Goal: Transaction & Acquisition: Obtain resource

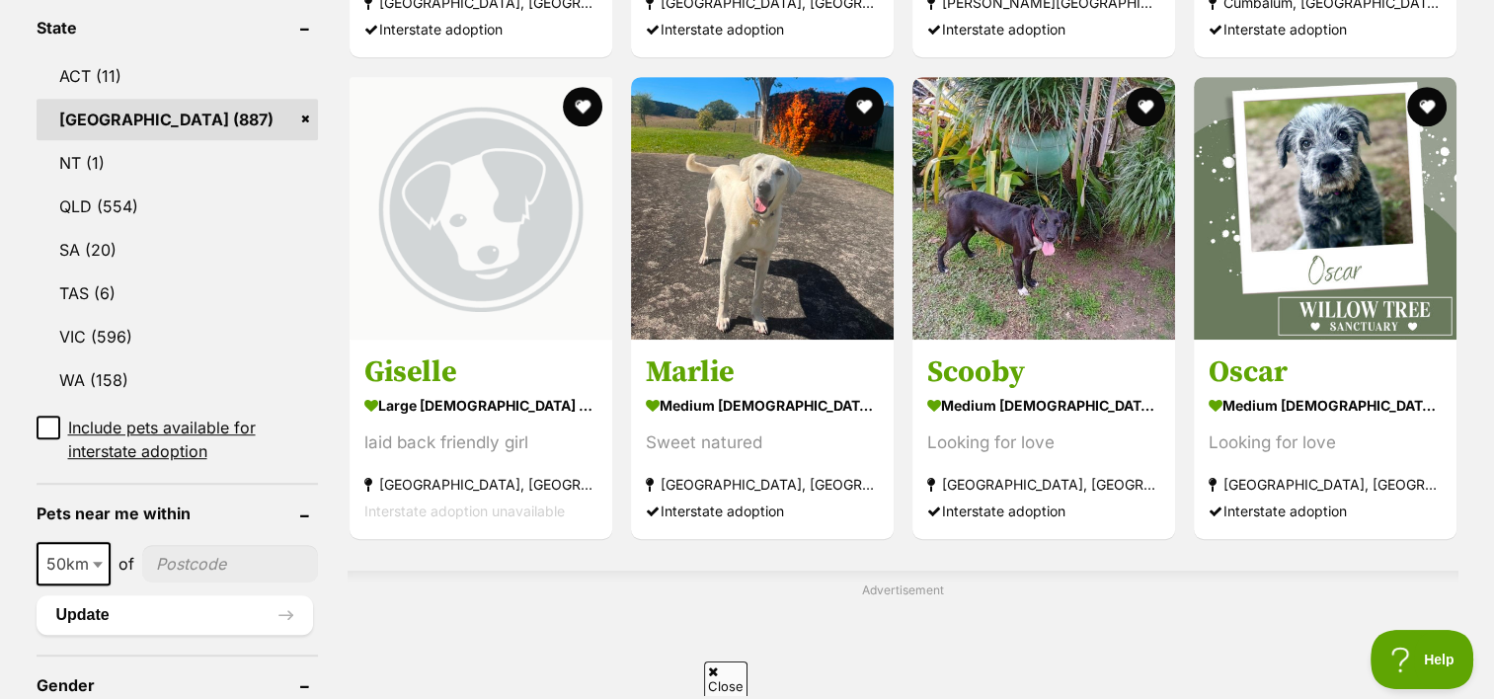
scroll to position [1014, 0]
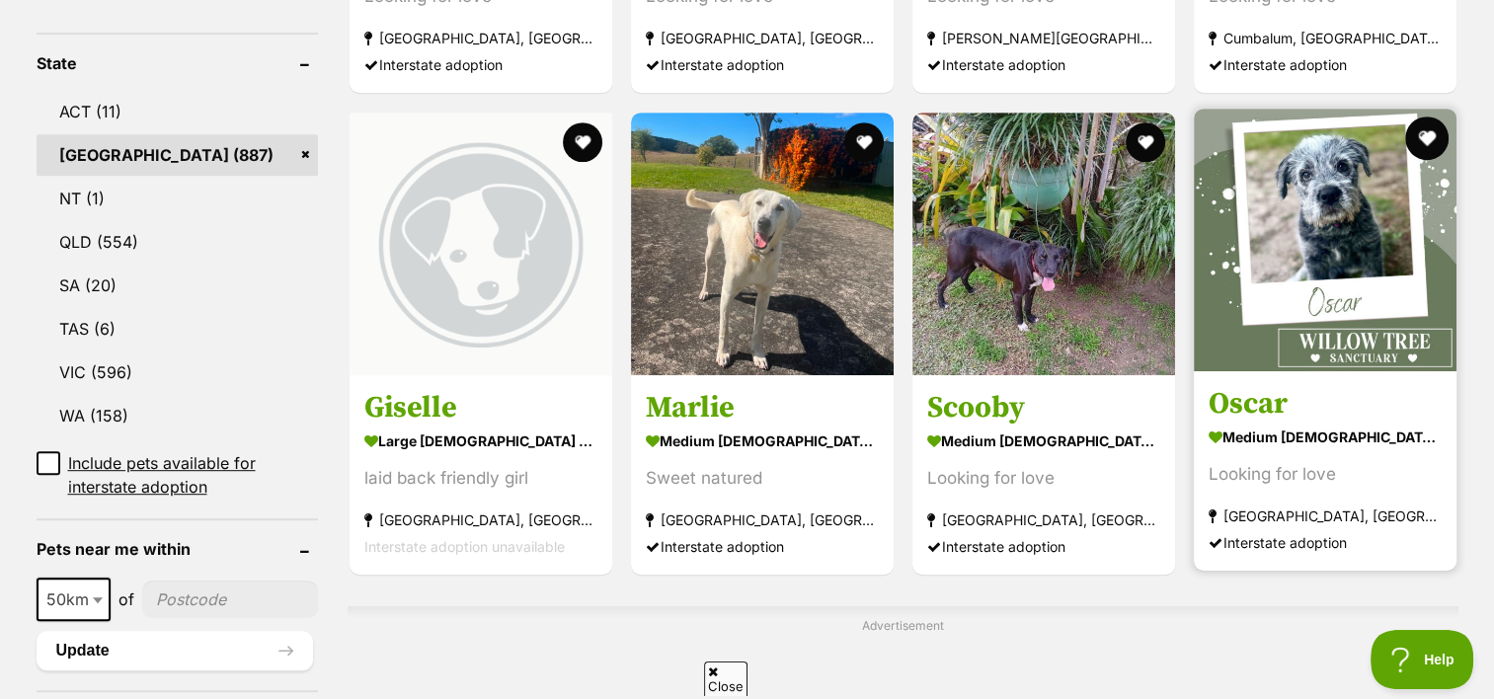
click at [1419, 117] on button "favourite" at bounding box center [1426, 138] width 43 height 43
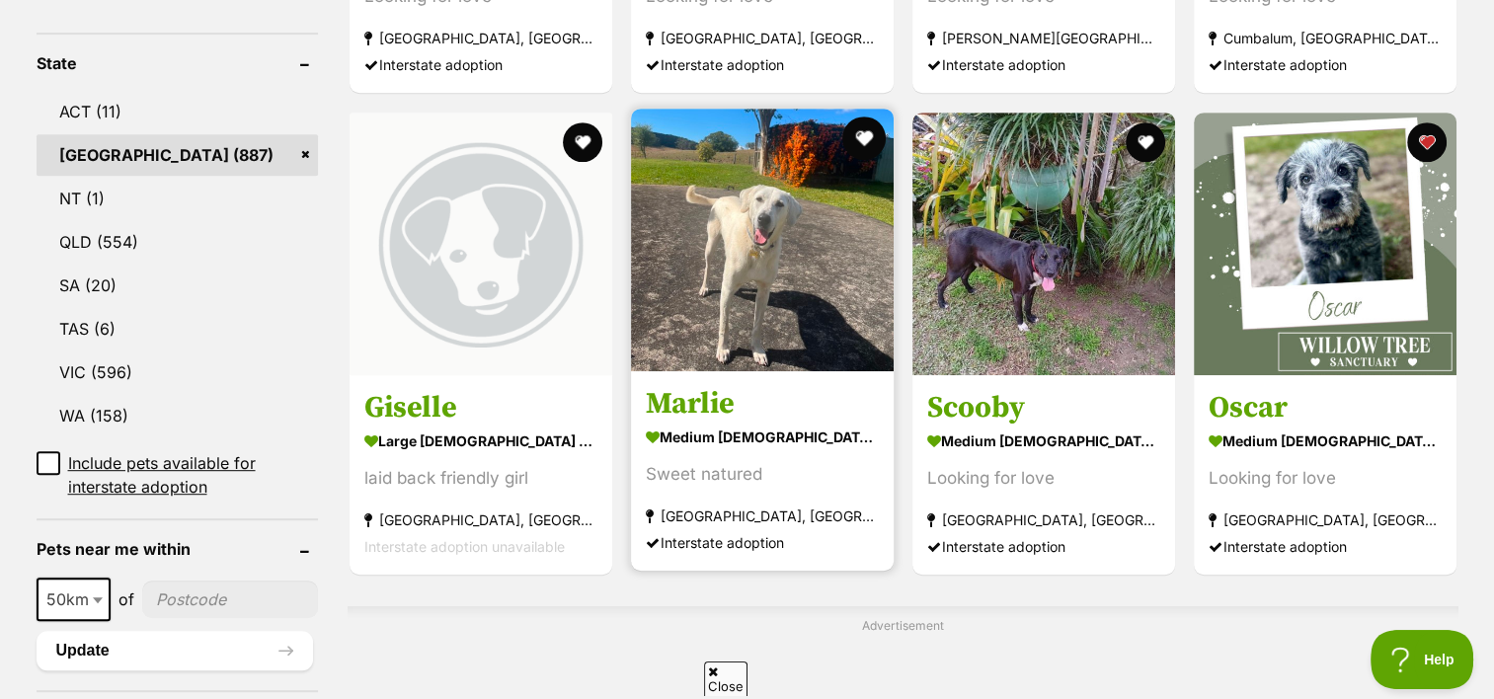
click at [869, 117] on button "favourite" at bounding box center [863, 138] width 43 height 43
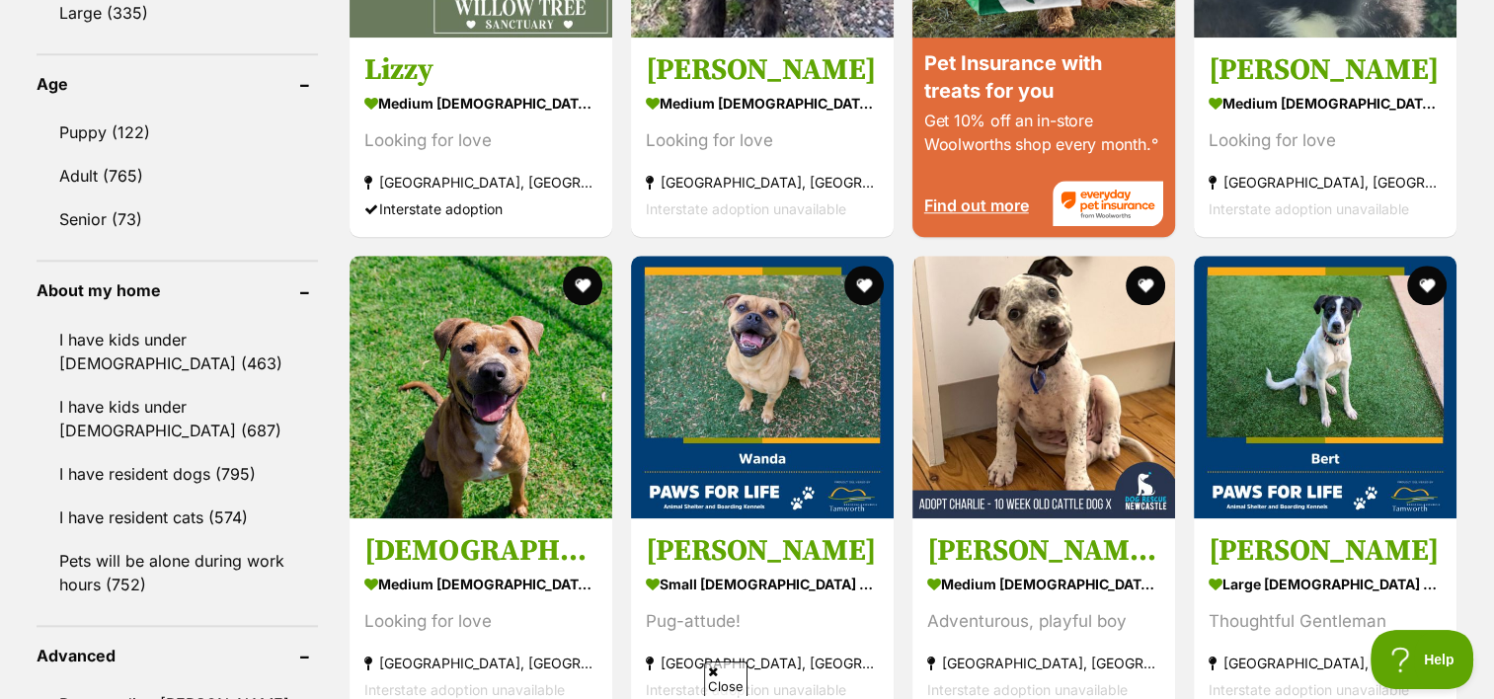
scroll to position [2038, 0]
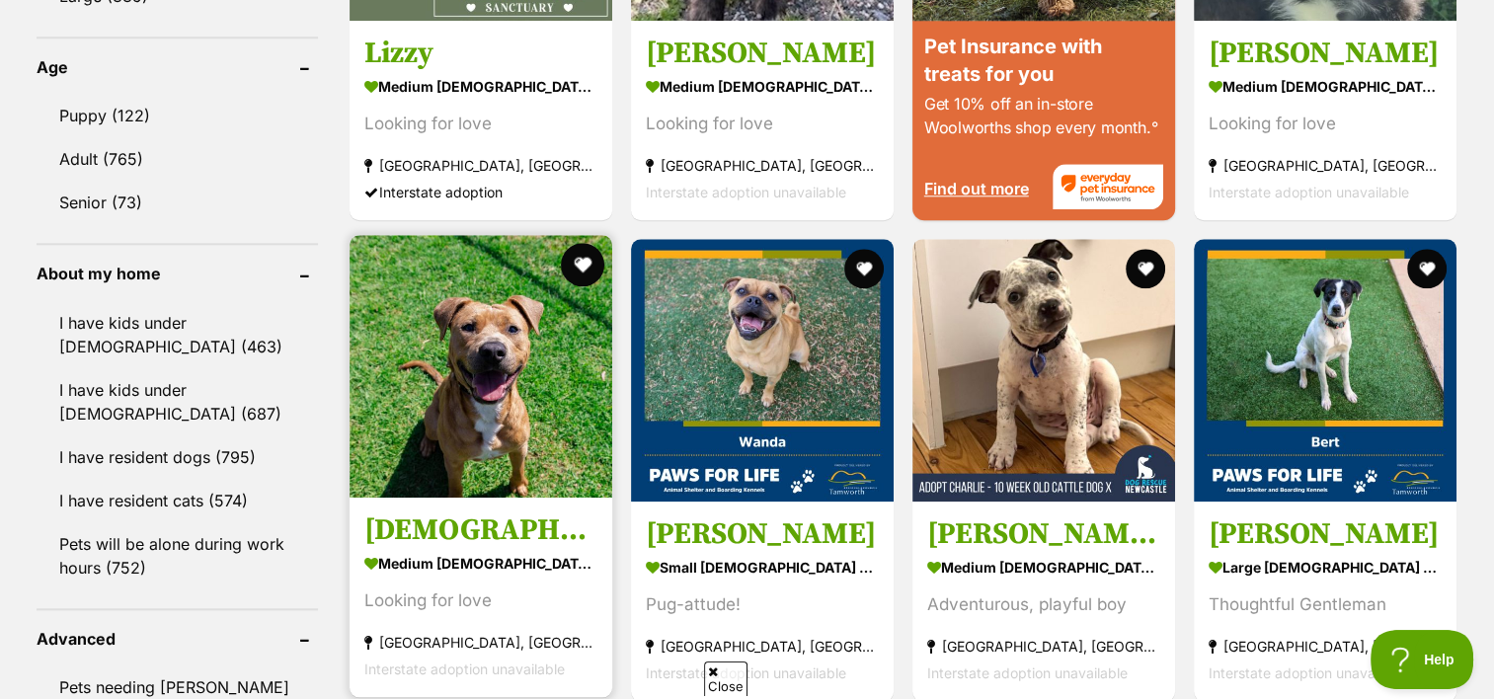
click at [587, 243] on button "favourite" at bounding box center [582, 264] width 43 height 43
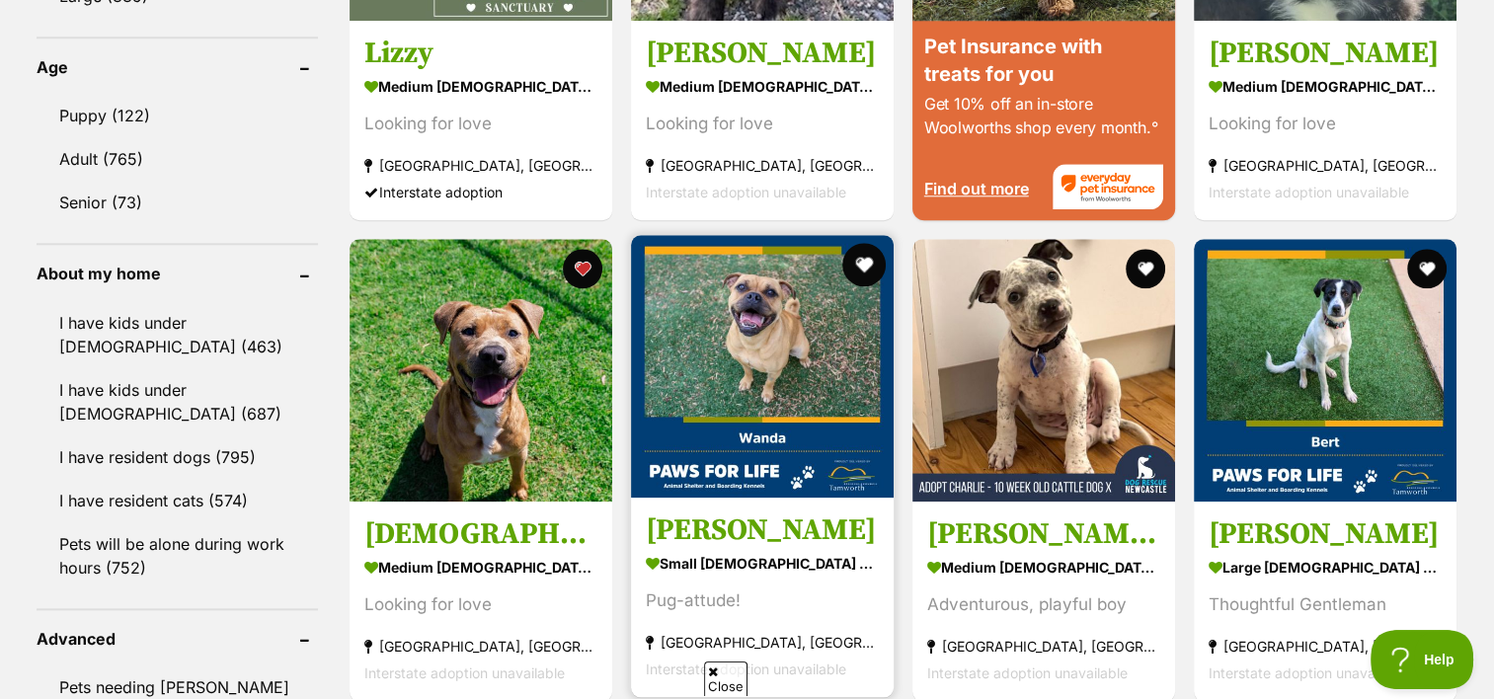
click at [869, 243] on button "favourite" at bounding box center [863, 264] width 43 height 43
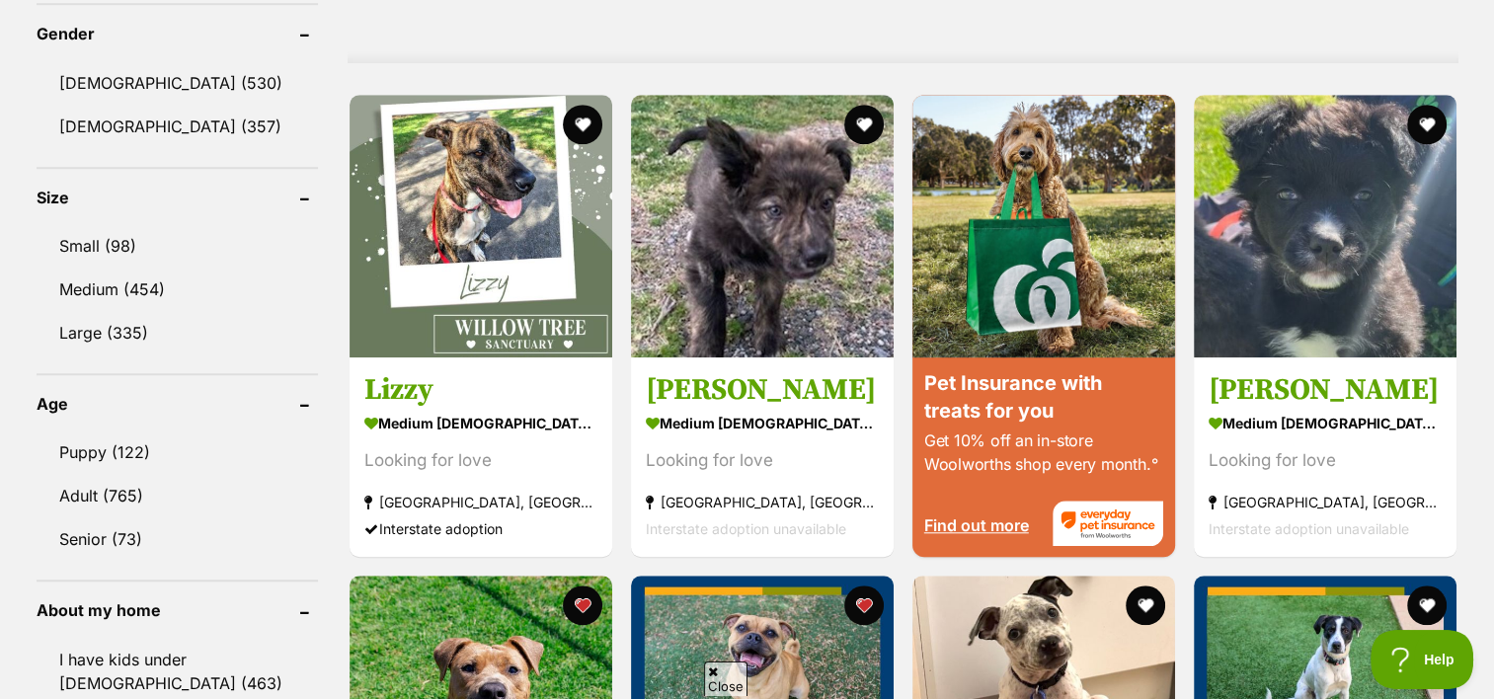
scroll to position [1694, 0]
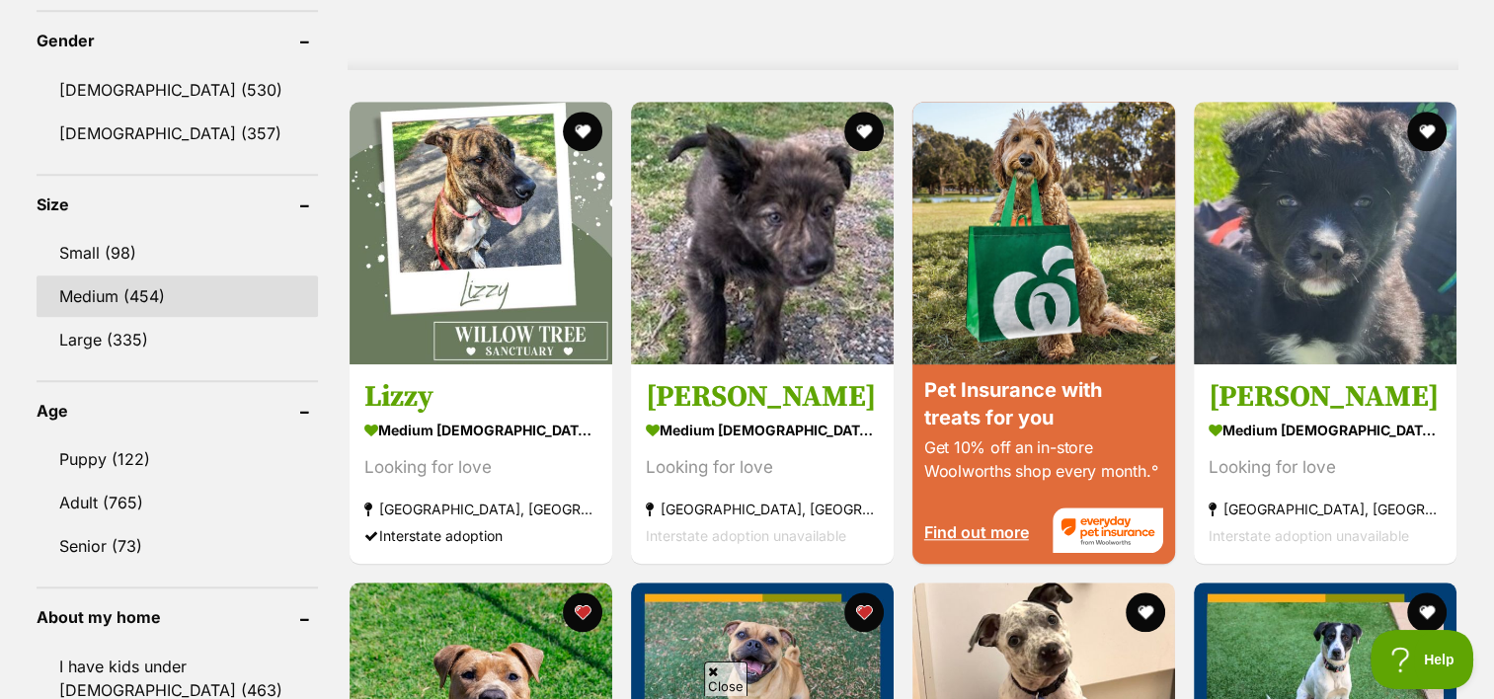
click at [125, 276] on link "Medium (454)" at bounding box center [177, 296] width 281 height 41
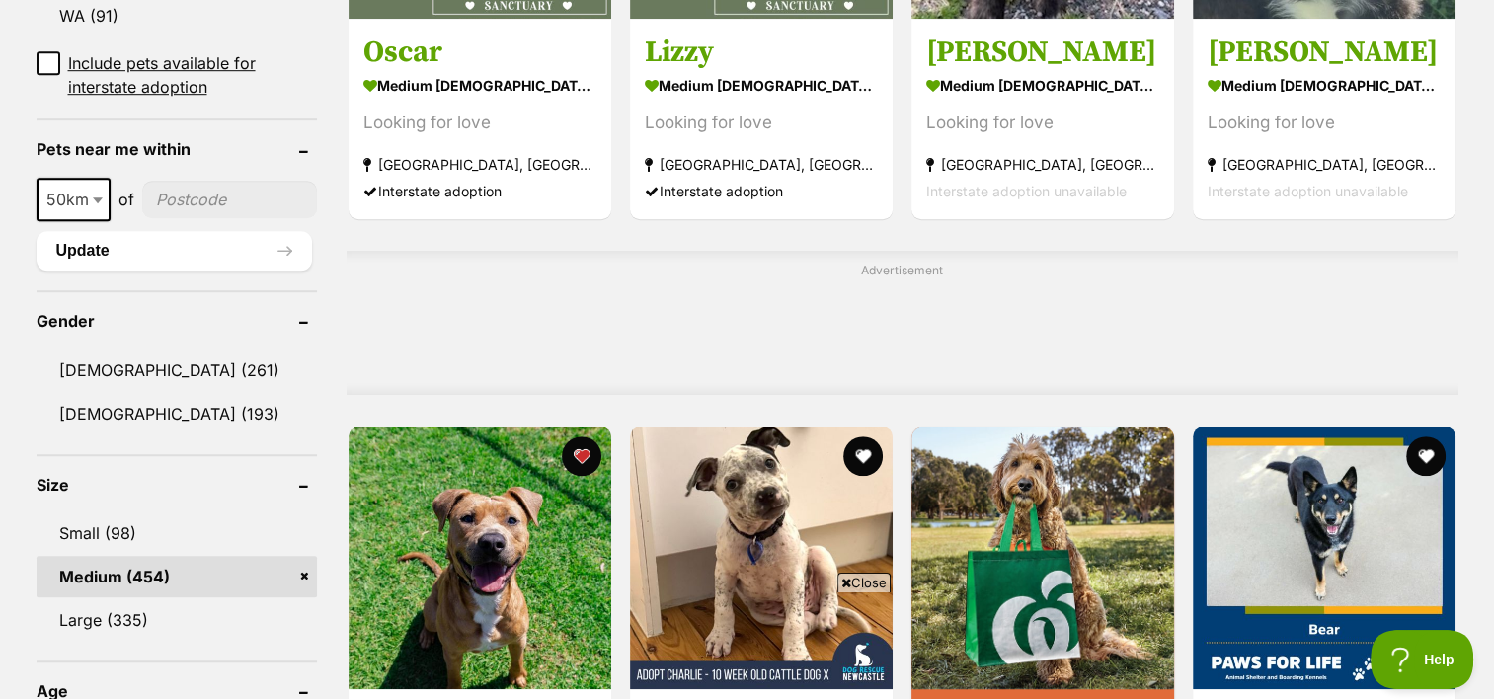
scroll to position [1377, 0]
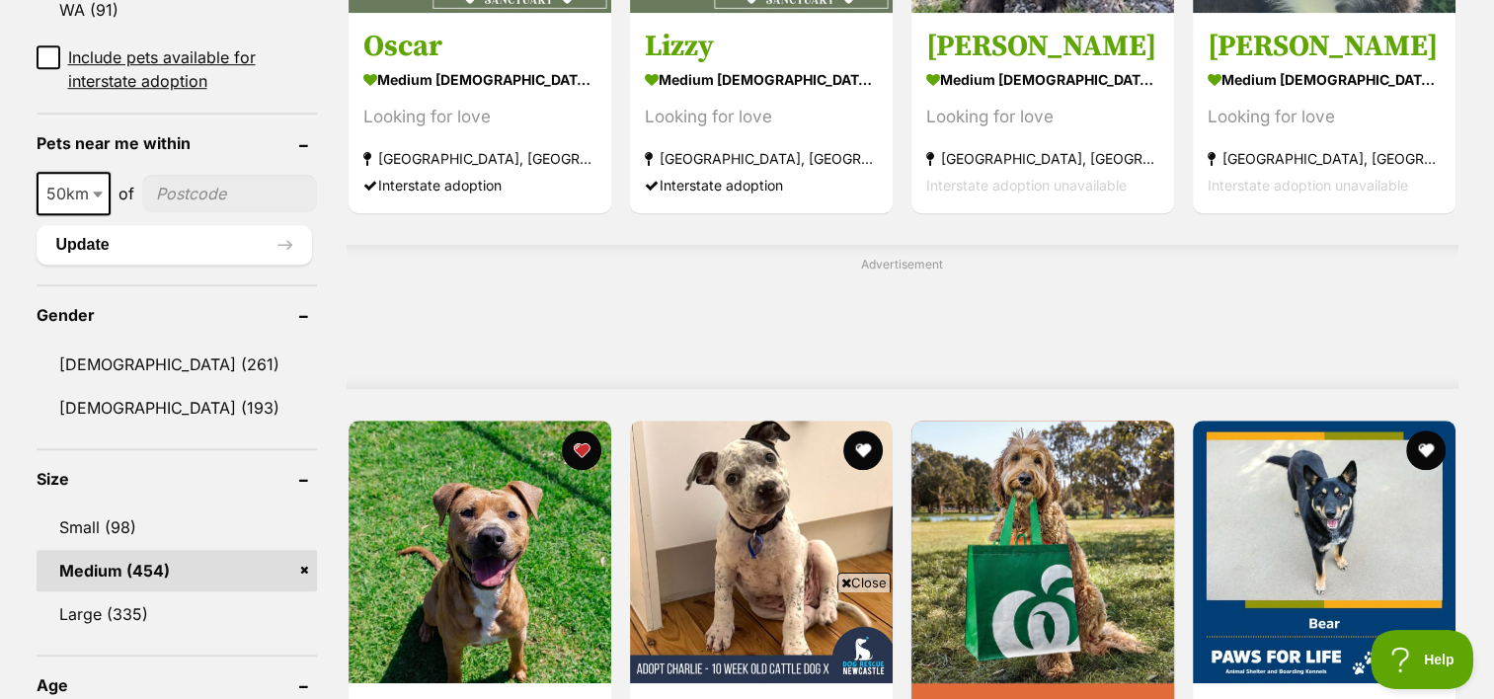
click at [96, 192] on b at bounding box center [98, 195] width 10 height 6
click at [95, 197] on span at bounding box center [100, 193] width 20 height 43
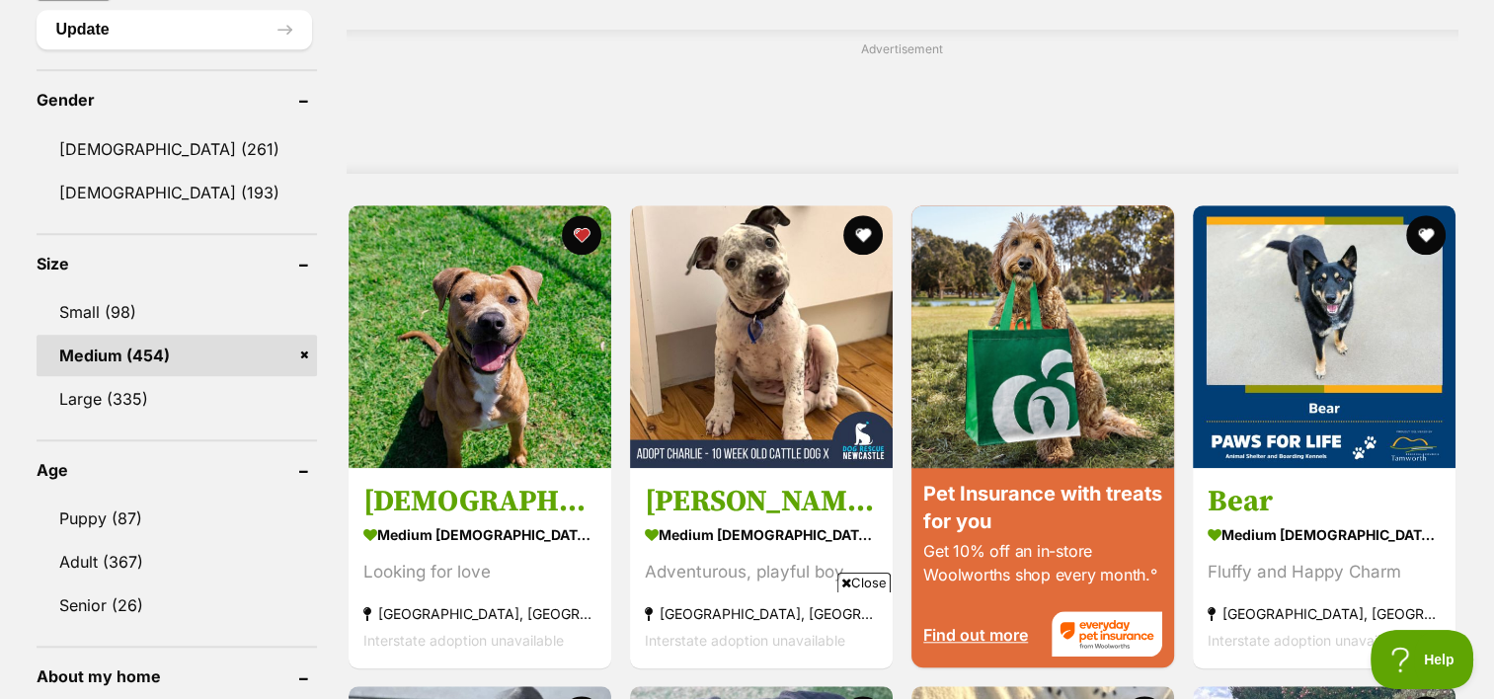
scroll to position [1694, 0]
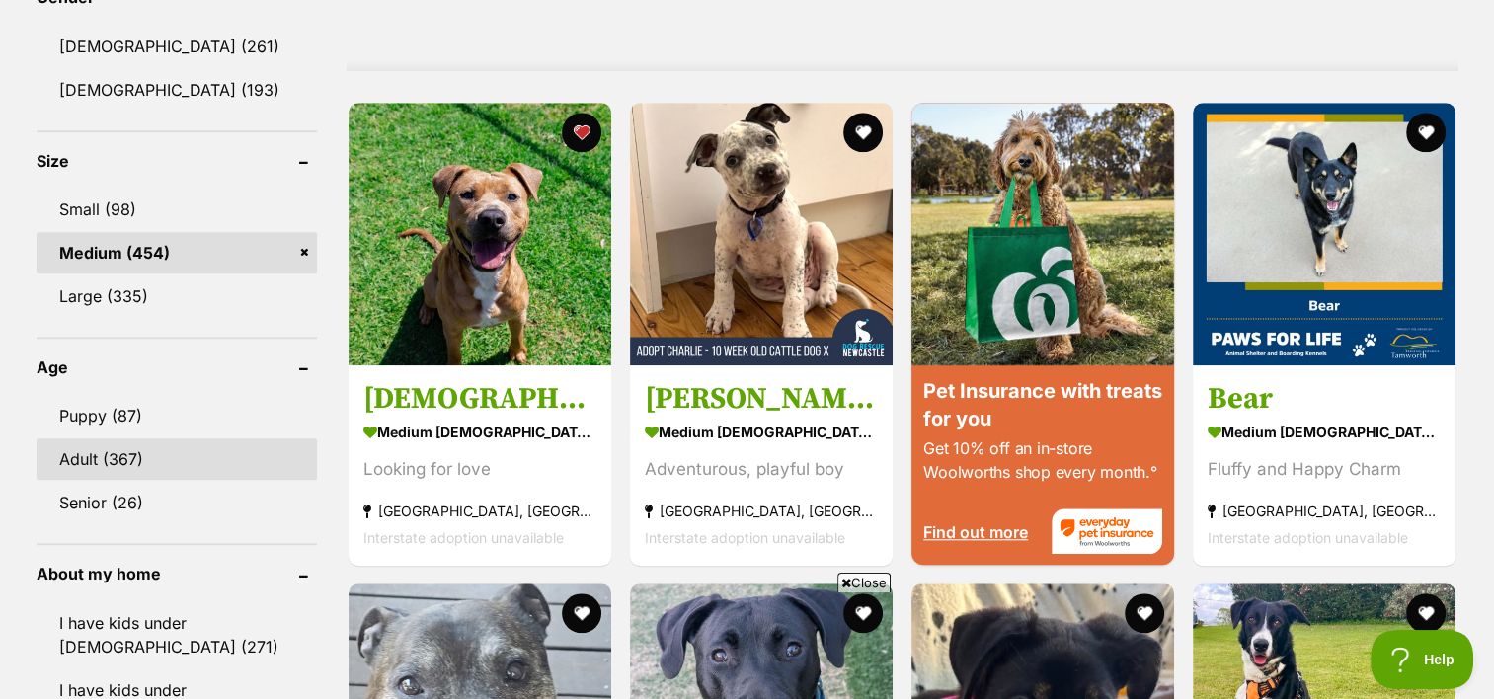
click at [108, 450] on link "Adult (367)" at bounding box center [177, 458] width 280 height 41
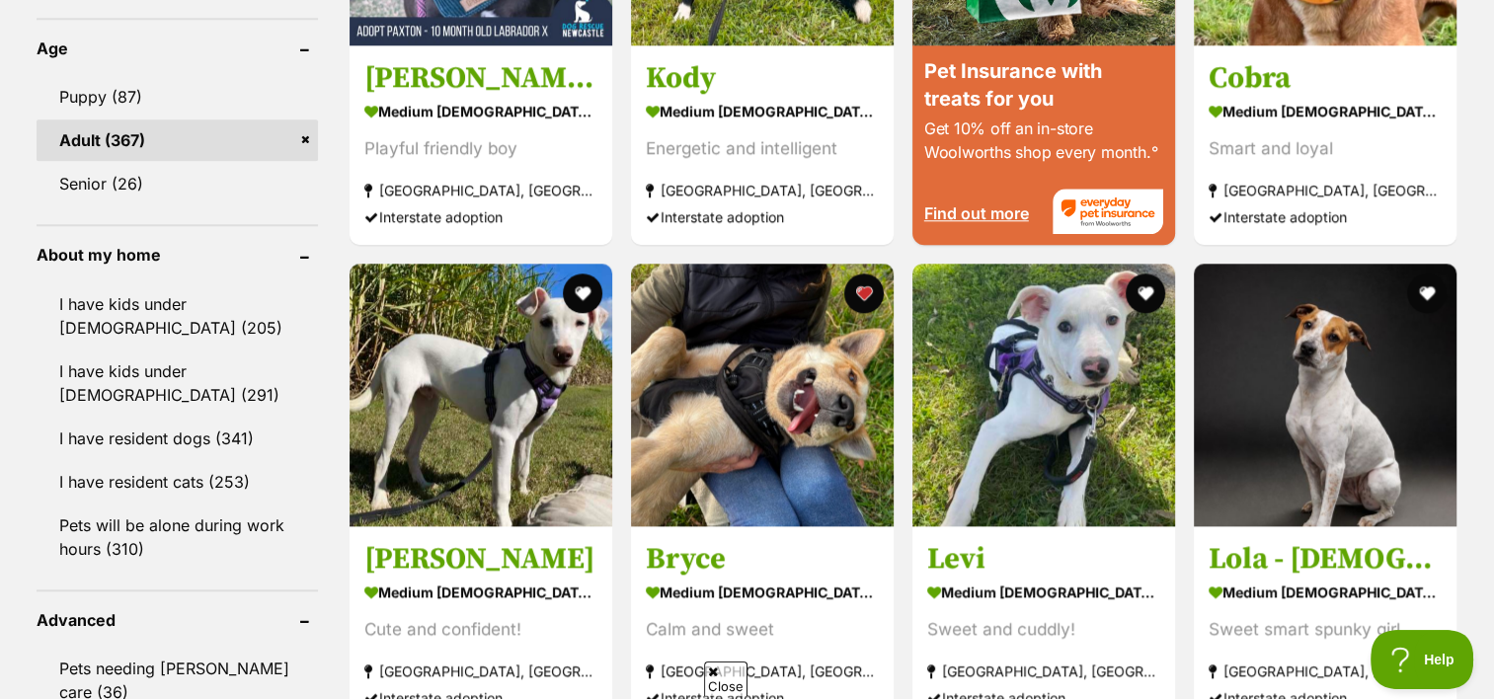
scroll to position [2038, 0]
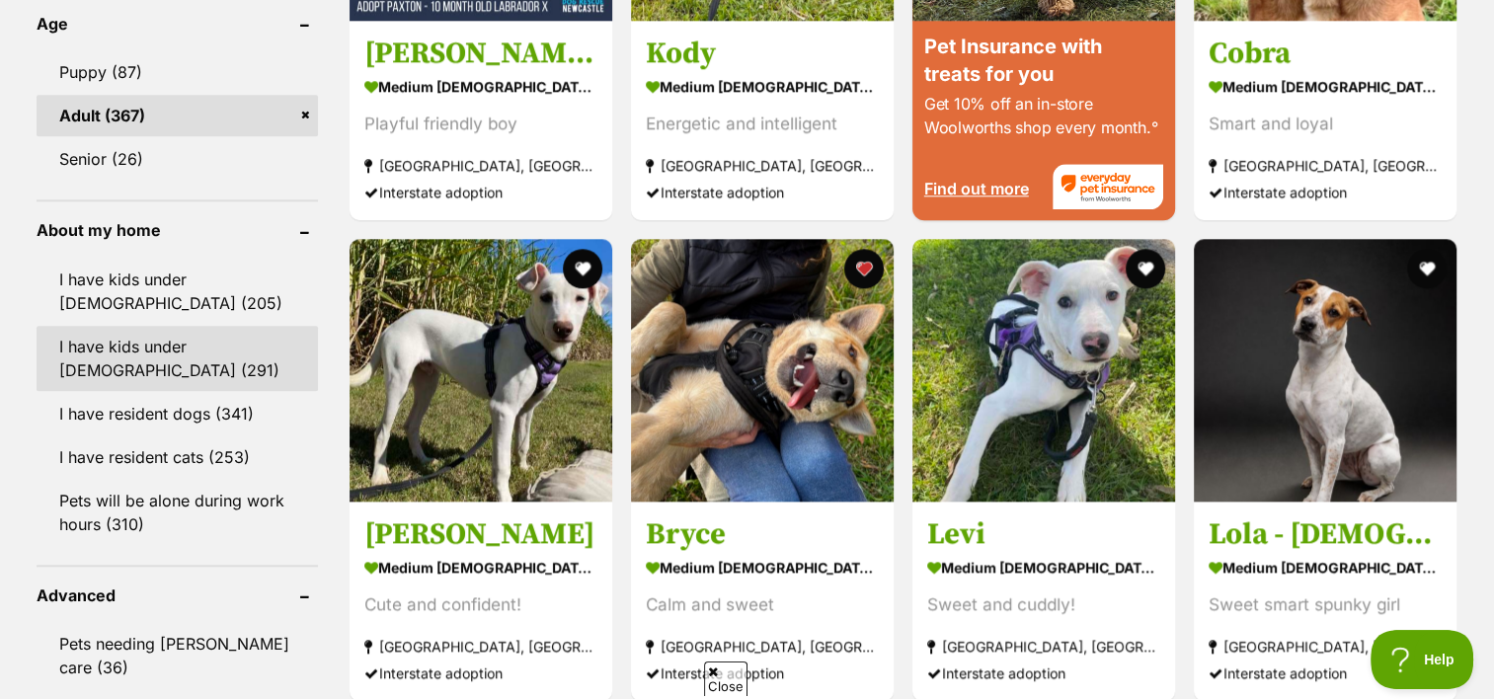
click at [205, 359] on link "I have kids under 12 years old (291)" at bounding box center [177, 358] width 281 height 65
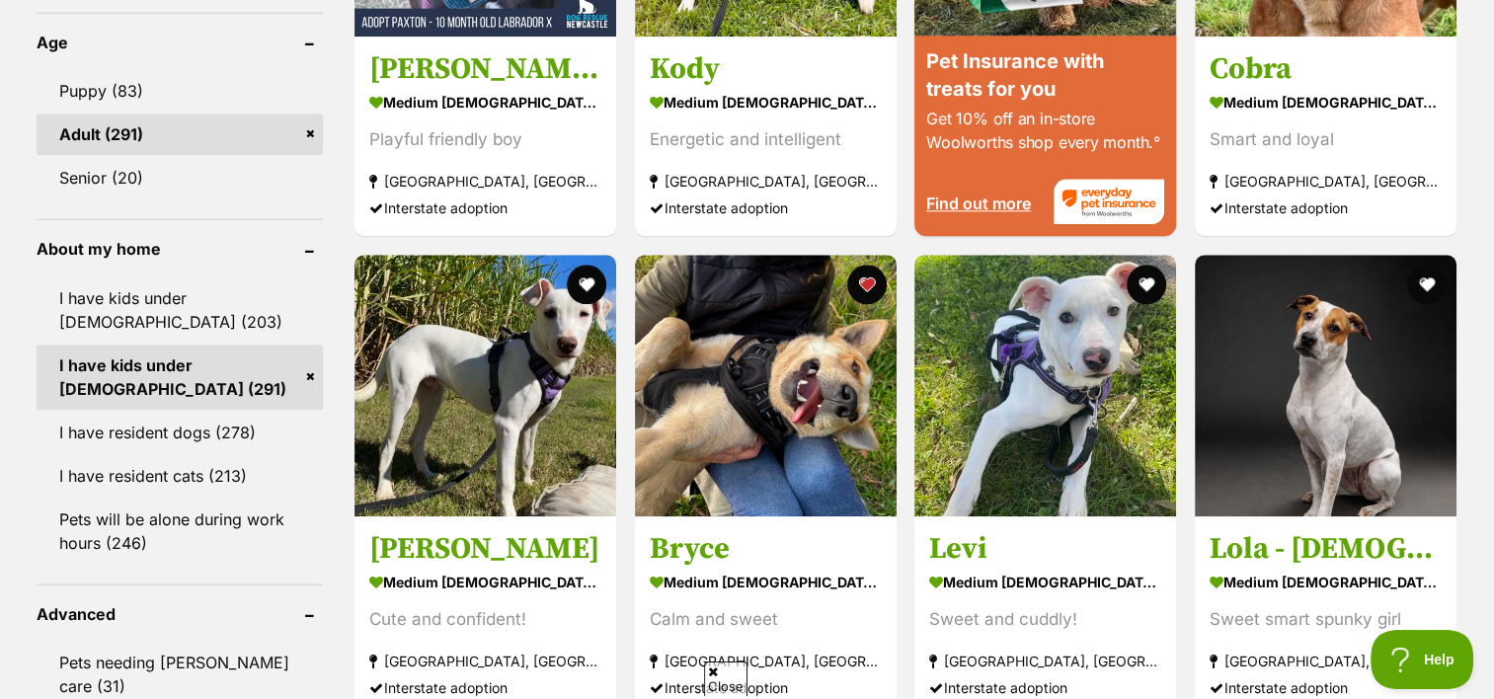
scroll to position [2038, 0]
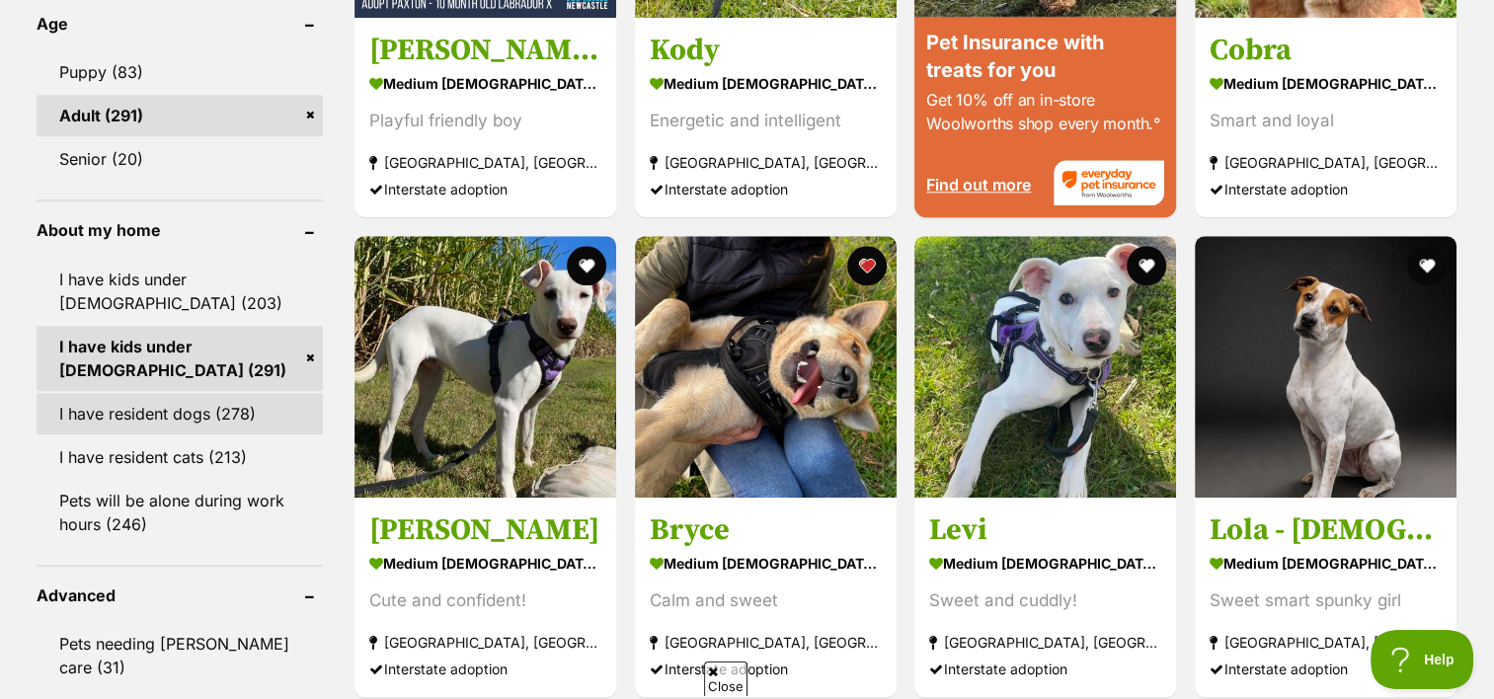
click at [234, 413] on link "I have resident dogs (278)" at bounding box center [180, 413] width 286 height 41
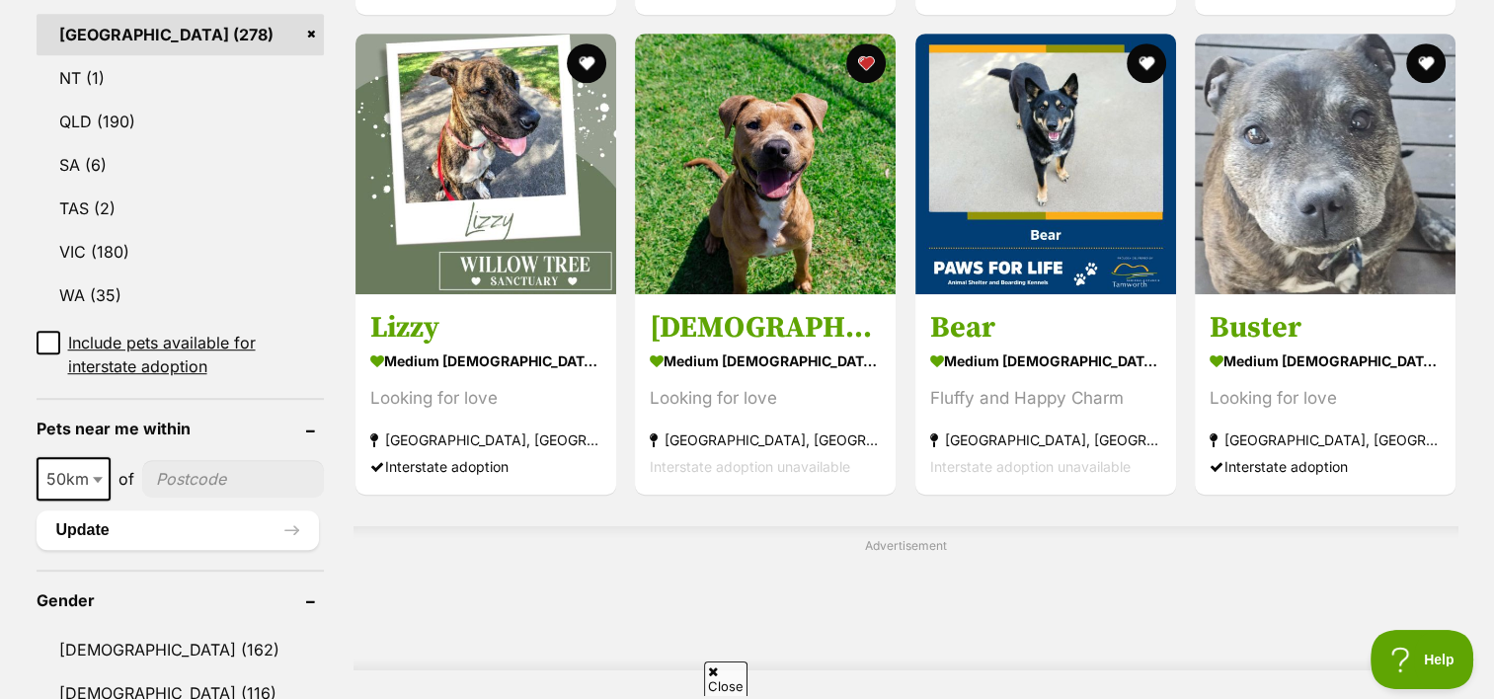
scroll to position [1093, 0]
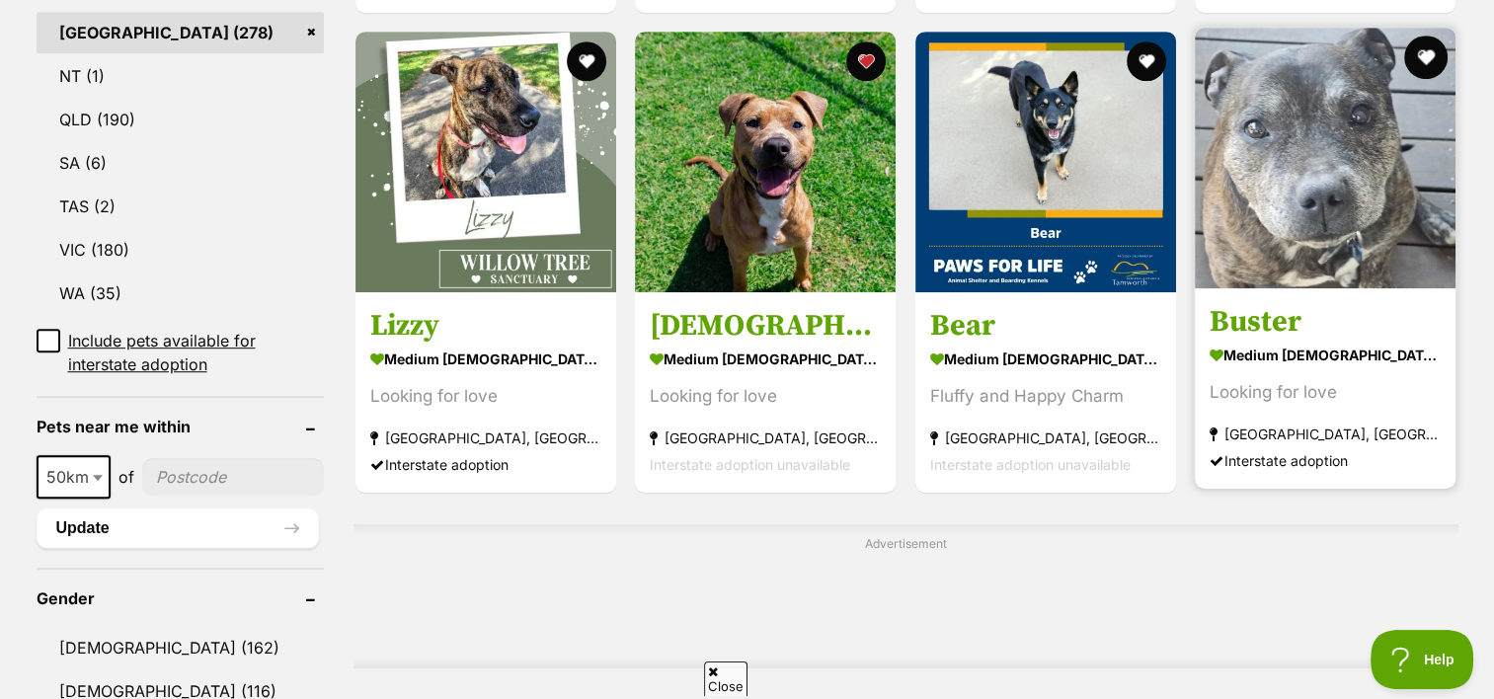
click at [1426, 58] on button "favourite" at bounding box center [1426, 57] width 43 height 43
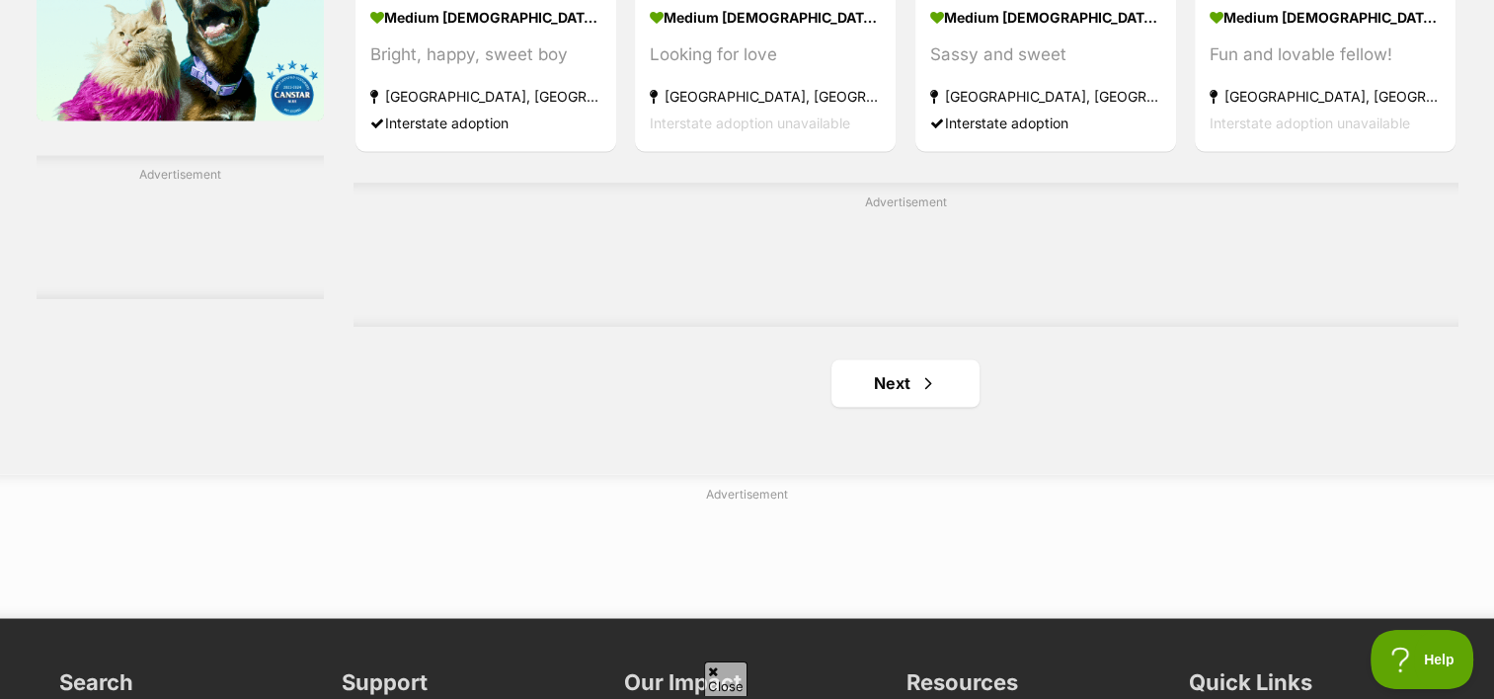
scroll to position [3305, 0]
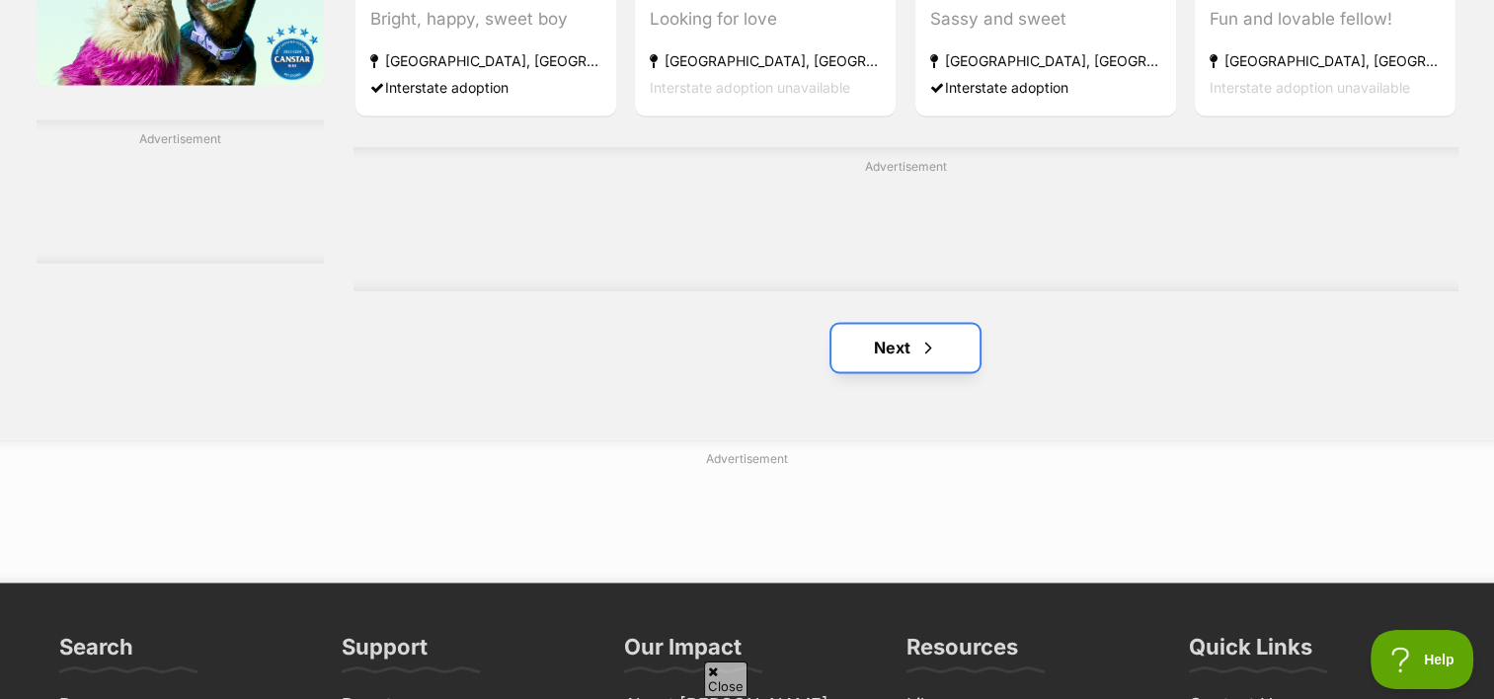
click at [927, 359] on span "Next page" at bounding box center [928, 348] width 20 height 24
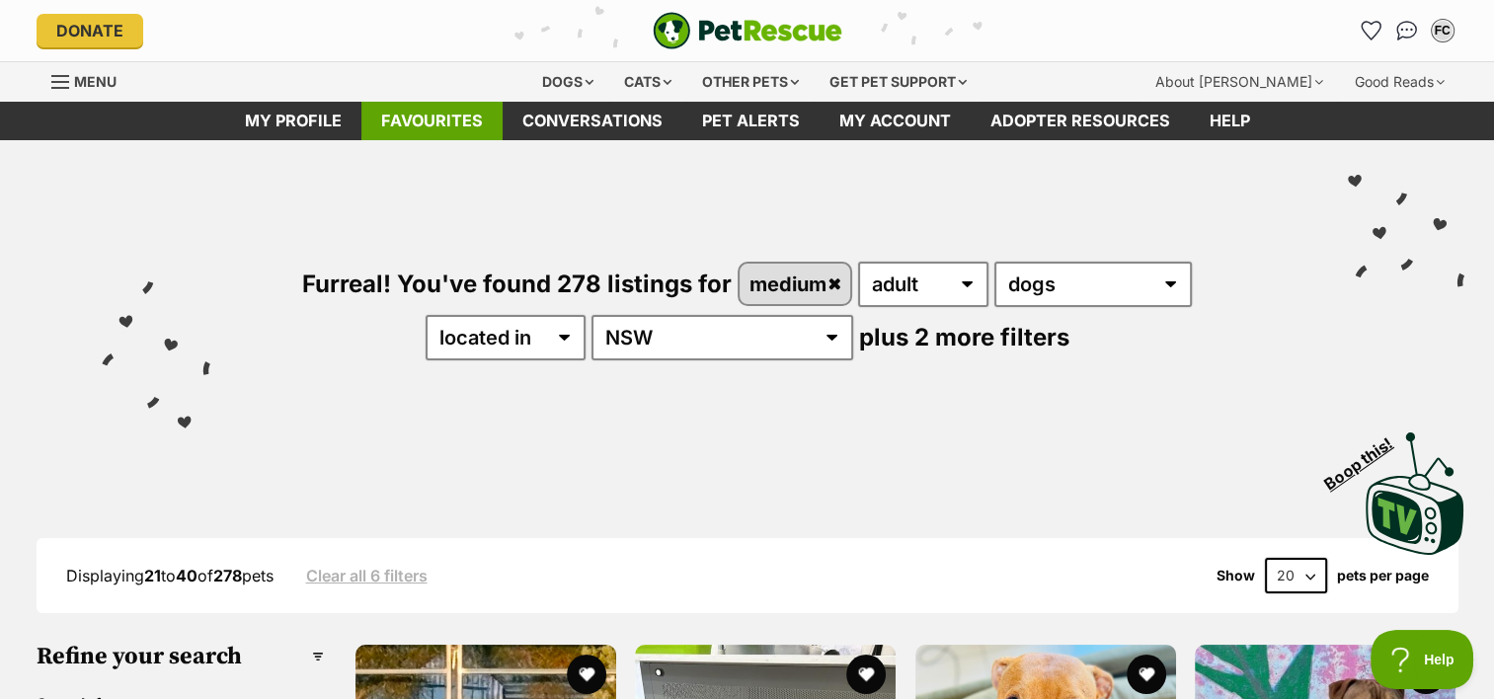
click at [464, 107] on link "Favourites" at bounding box center [431, 121] width 141 height 39
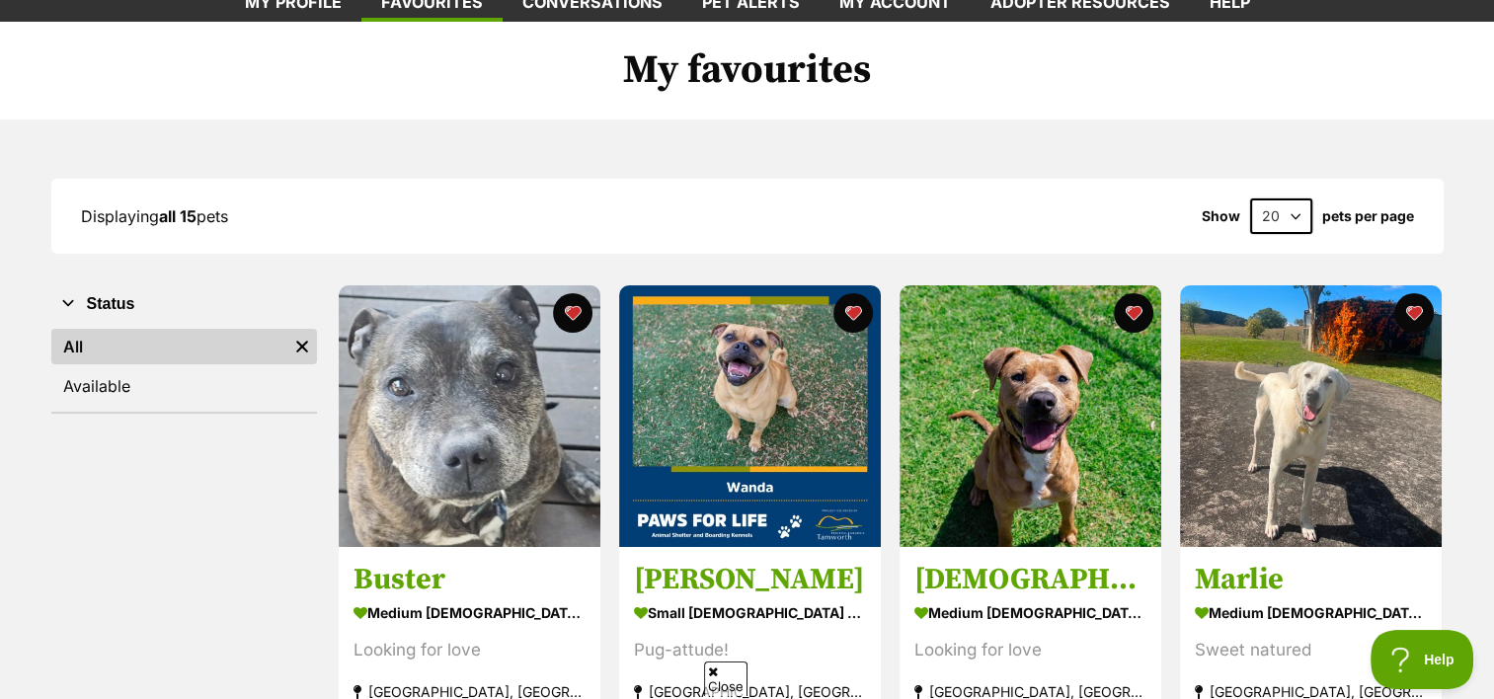
scroll to position [158, 0]
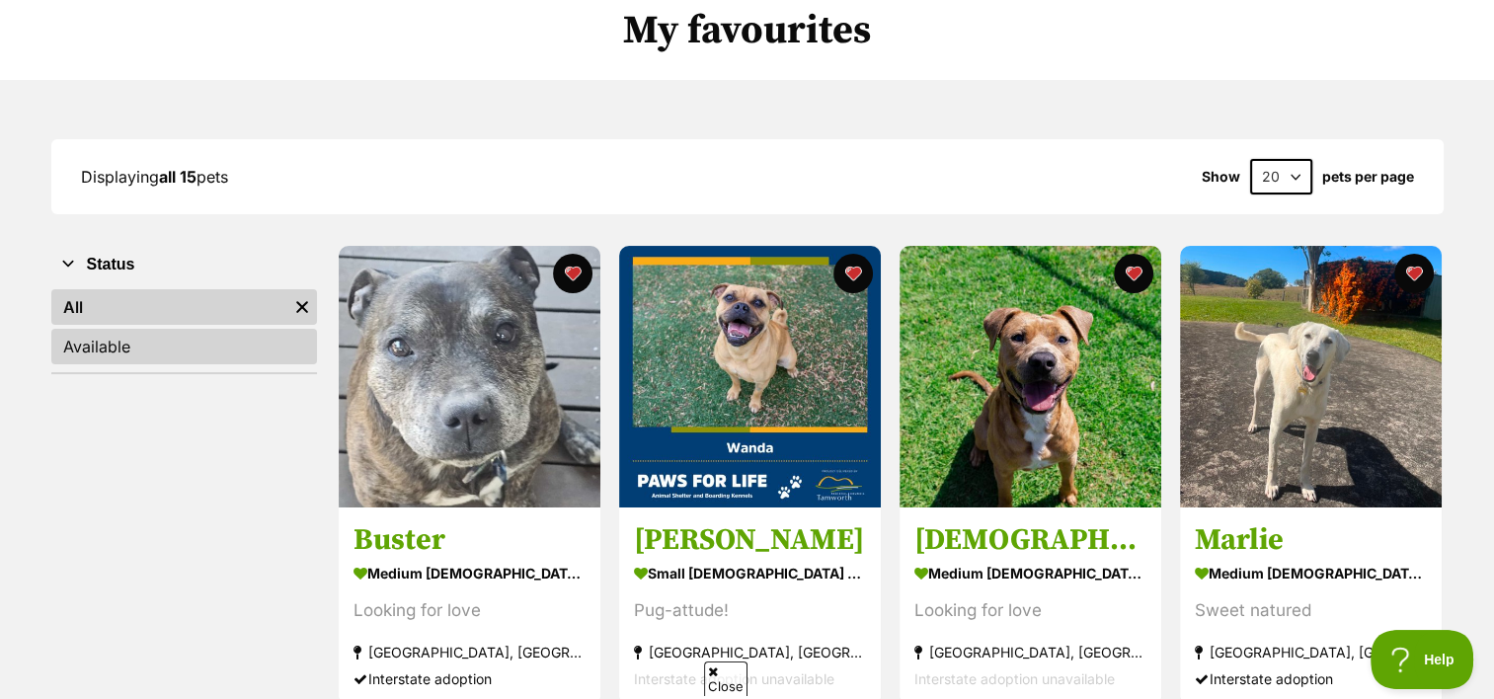
click at [276, 346] on link "Available" at bounding box center [184, 347] width 266 height 36
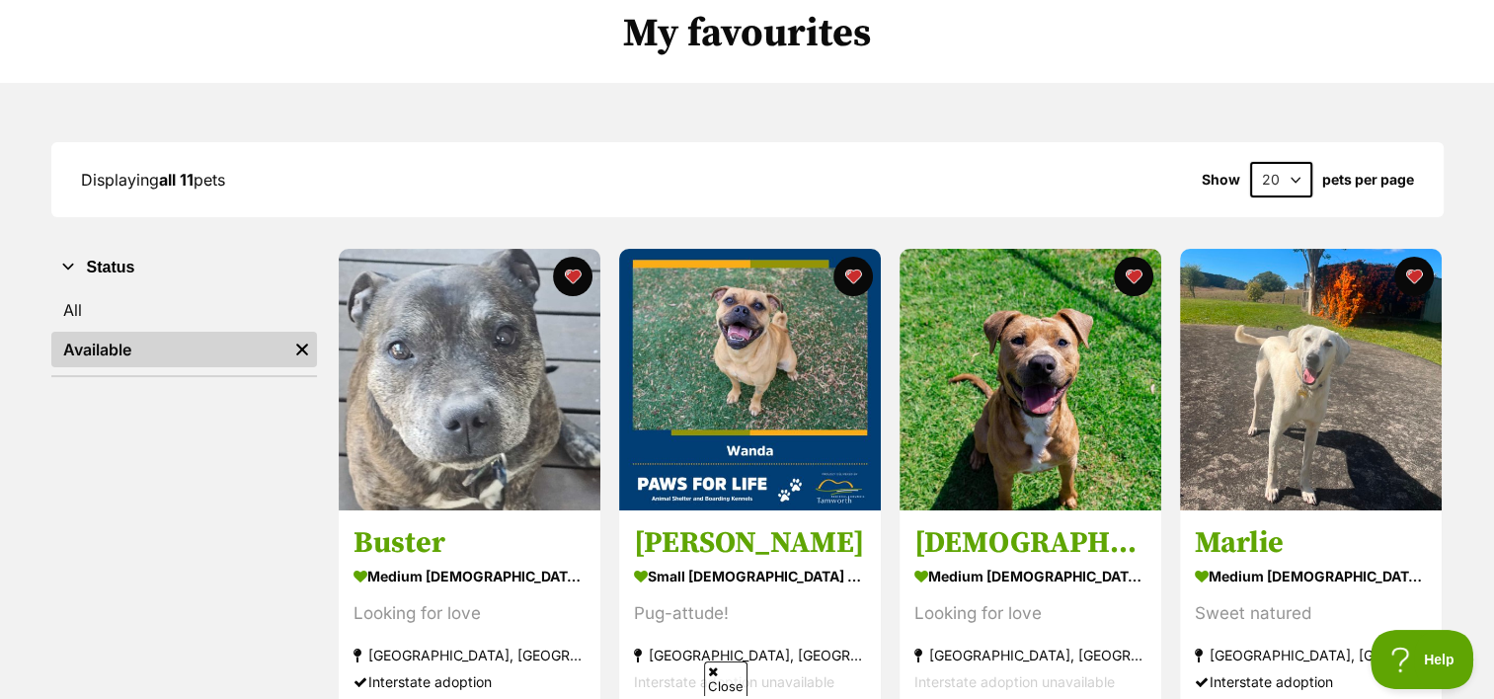
scroll to position [158, 0]
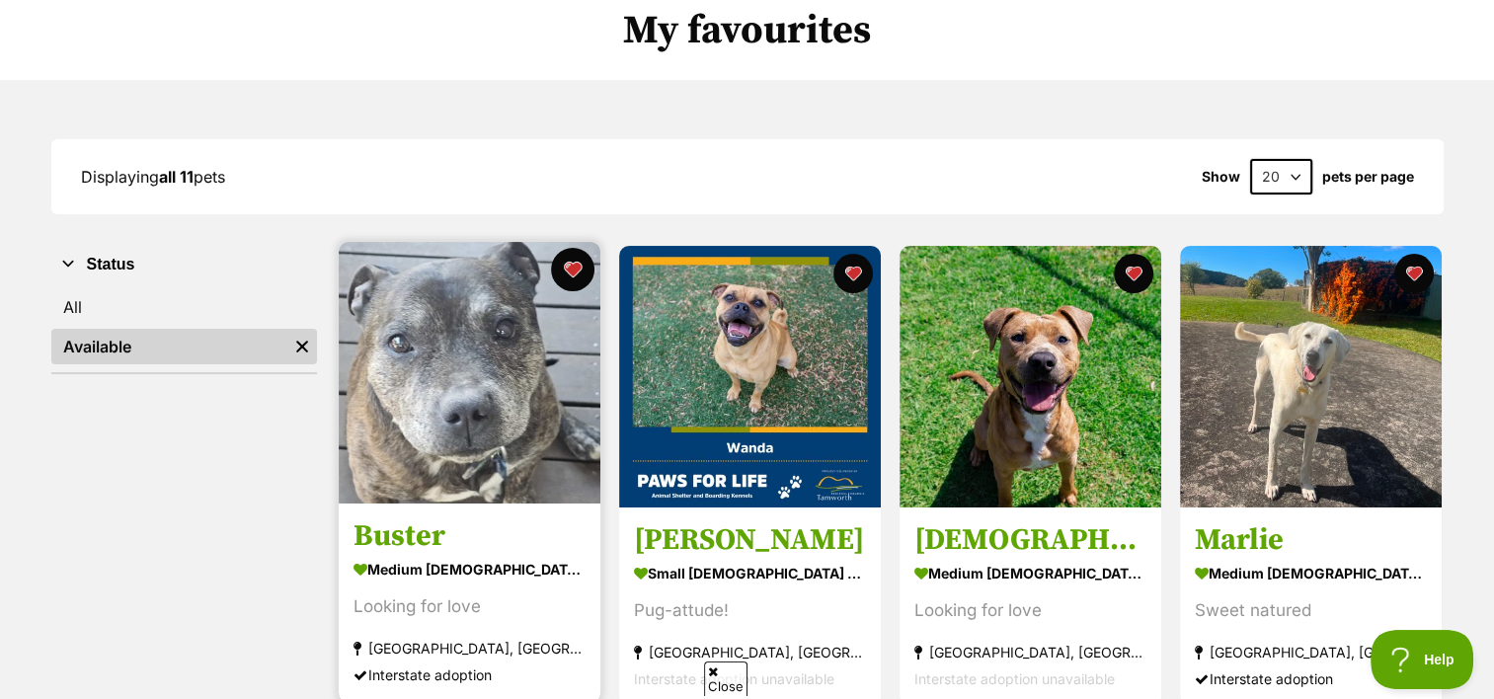
click at [560, 265] on button "favourite" at bounding box center [572, 269] width 43 height 43
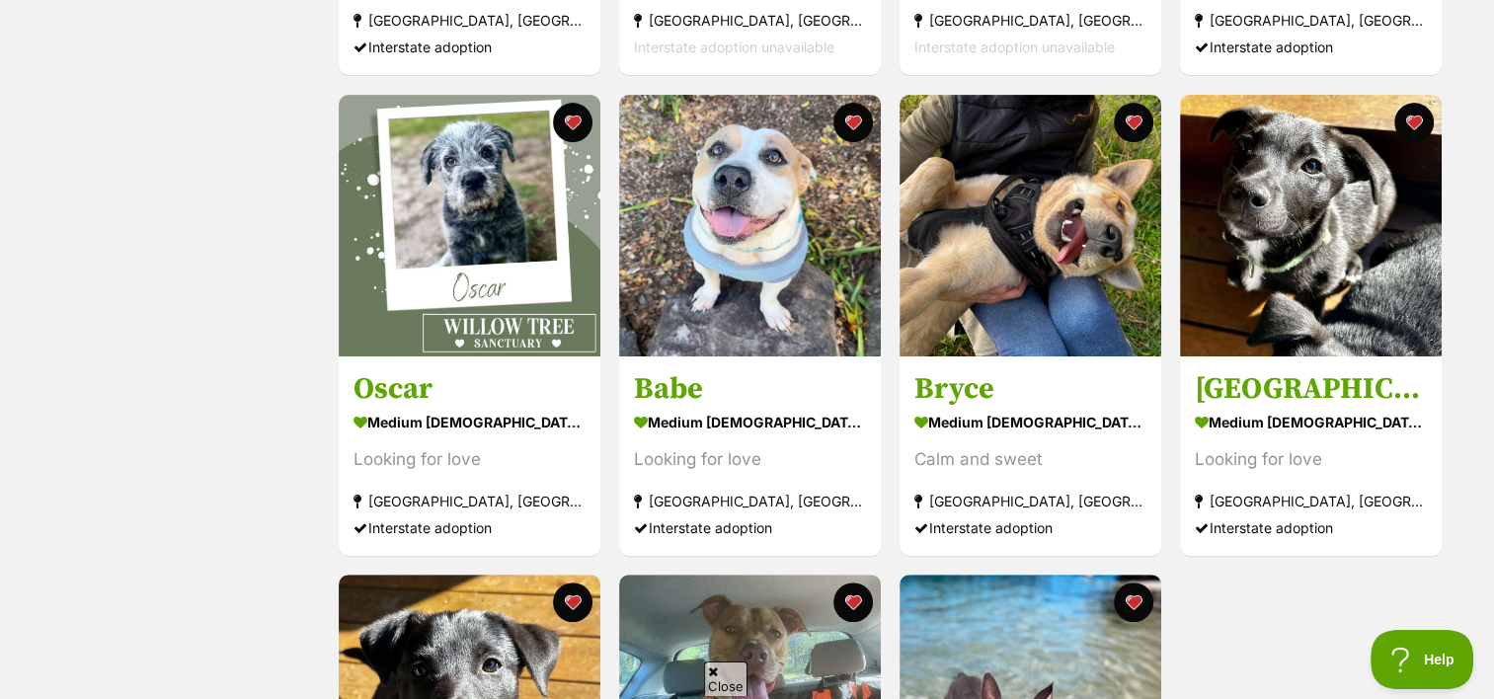
scroll to position [750, 0]
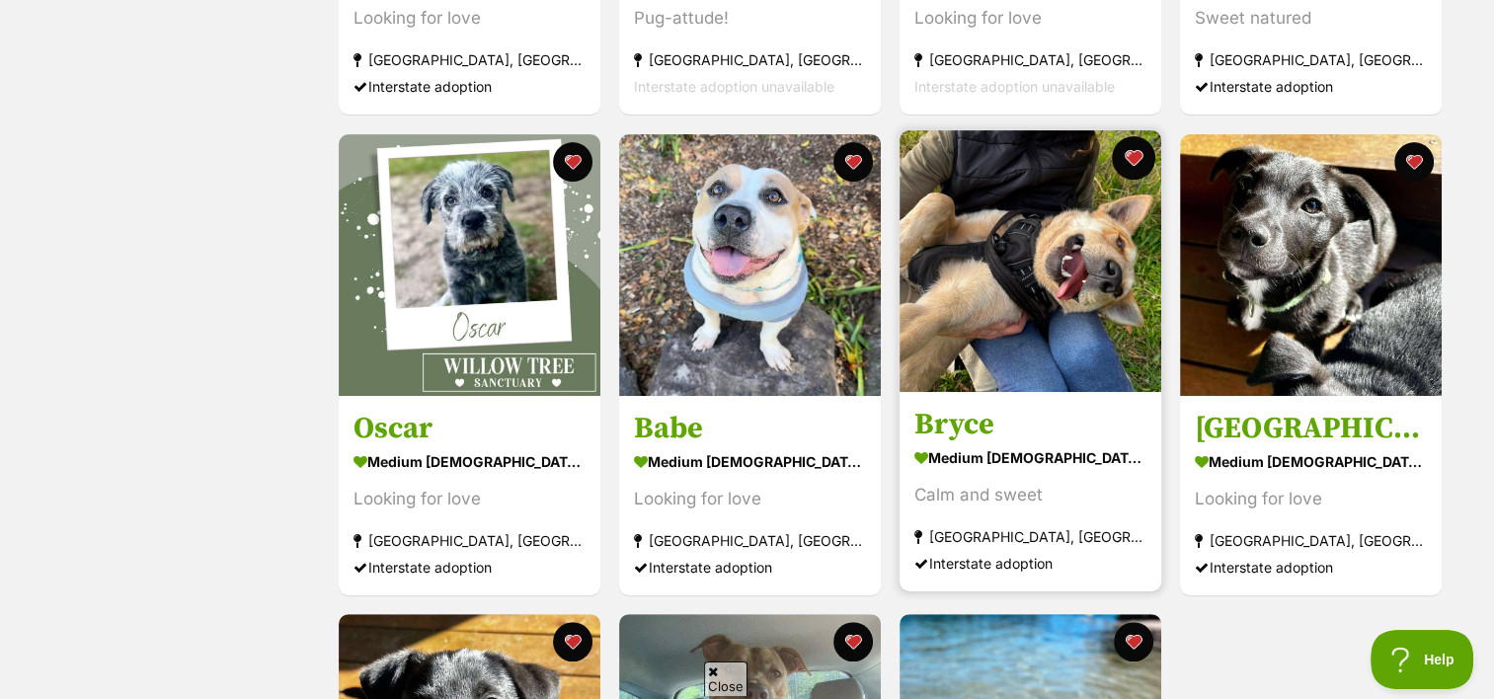
click at [1135, 167] on button "favourite" at bounding box center [1133, 157] width 43 height 43
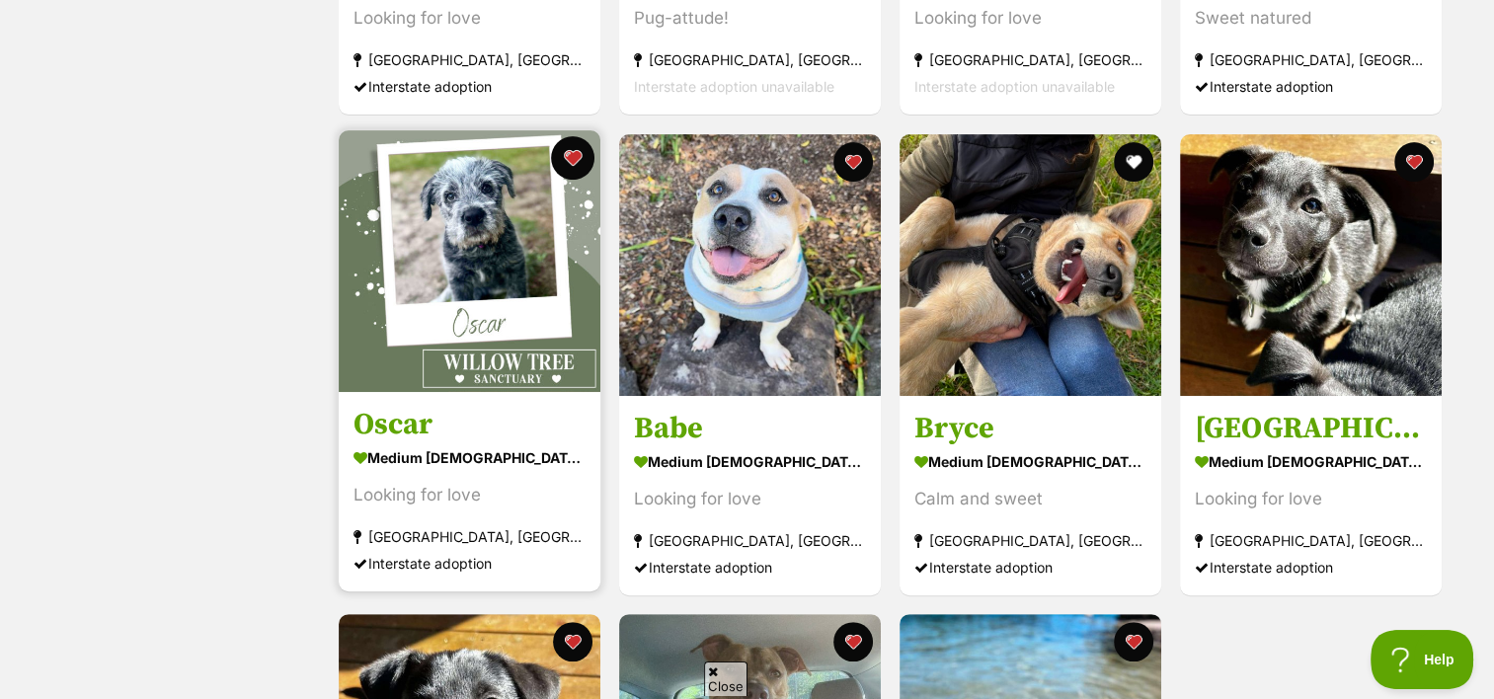
click at [581, 154] on button "favourite" at bounding box center [572, 157] width 43 height 43
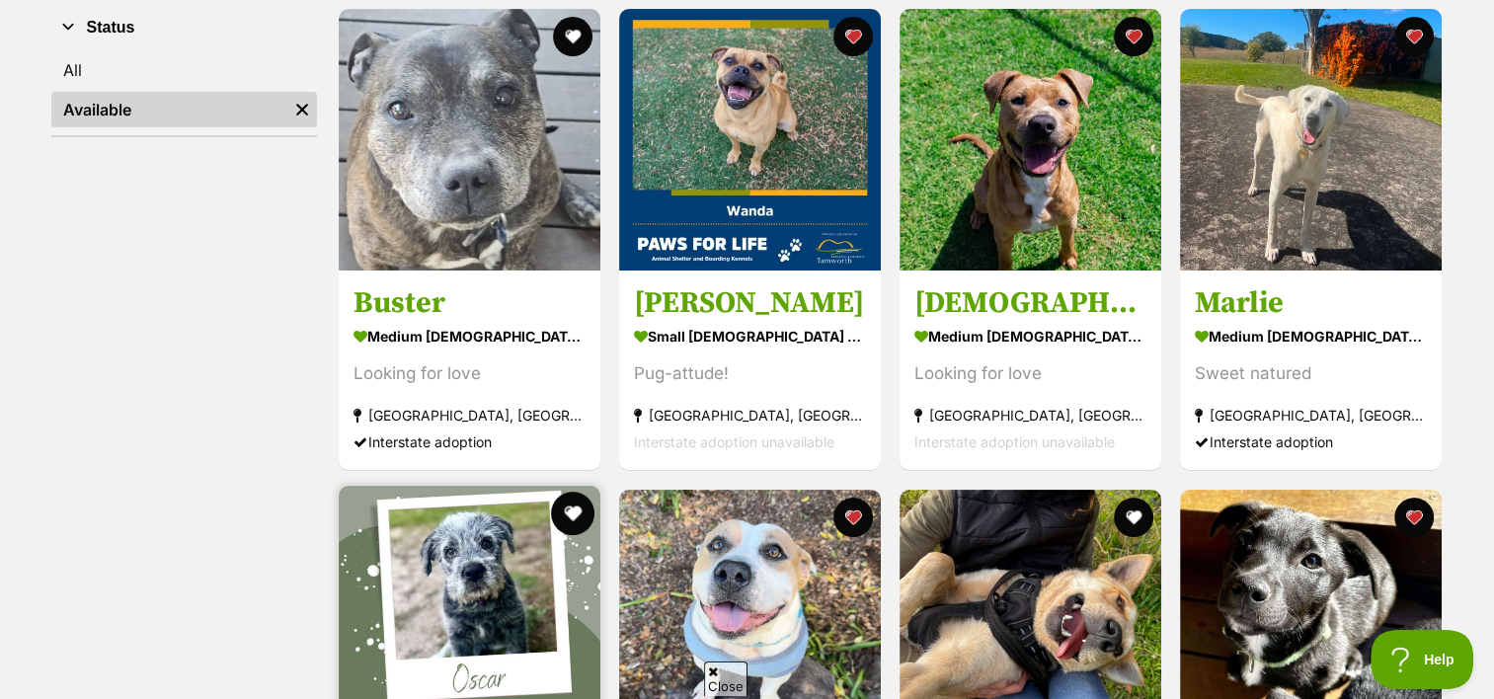
scroll to position [395, 0]
